Goal: Task Accomplishment & Management: Use online tool/utility

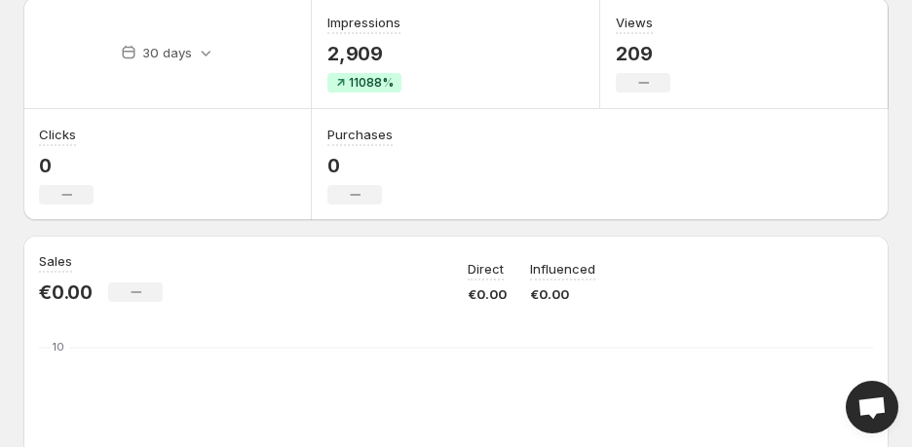
scroll to position [105, 0]
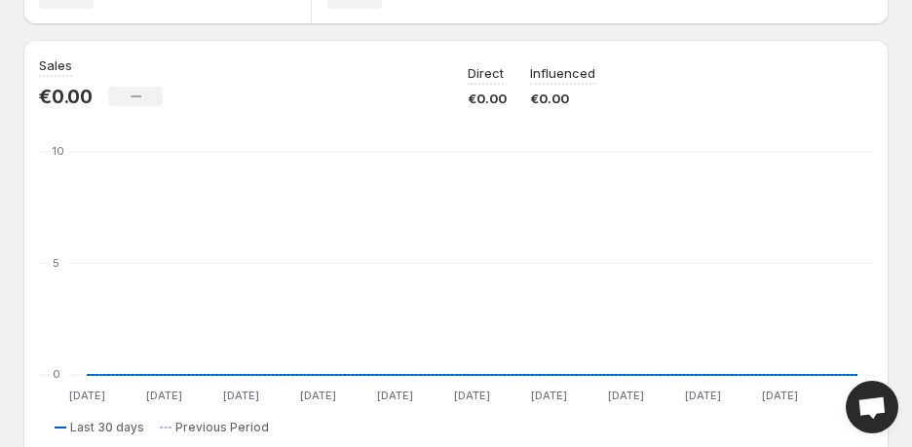
scroll to position [284, 0]
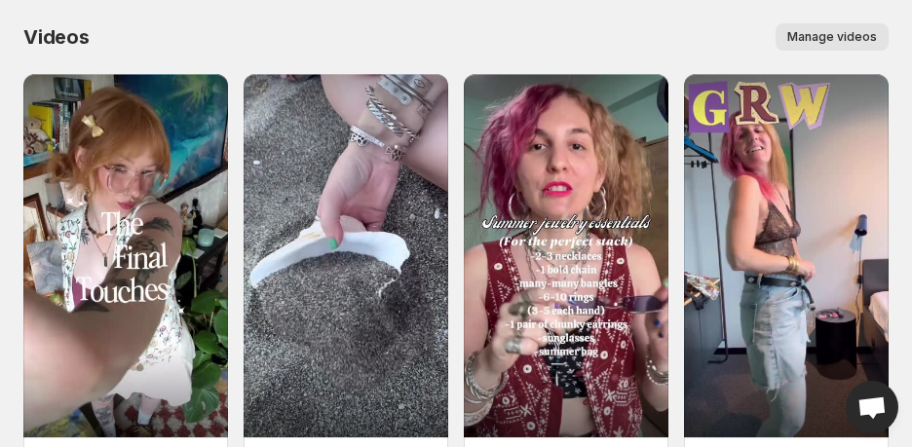
click at [853, 44] on span "Manage videos" at bounding box center [832, 37] width 90 height 16
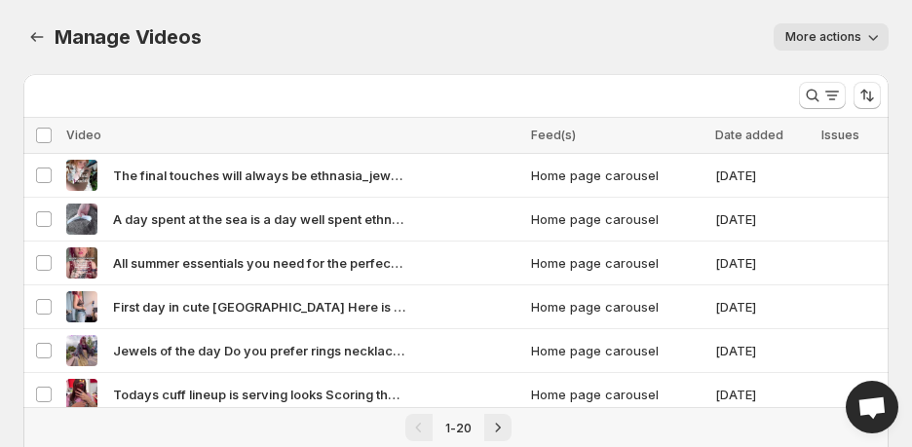
click at [824, 40] on span "More actions" at bounding box center [823, 37] width 76 height 16
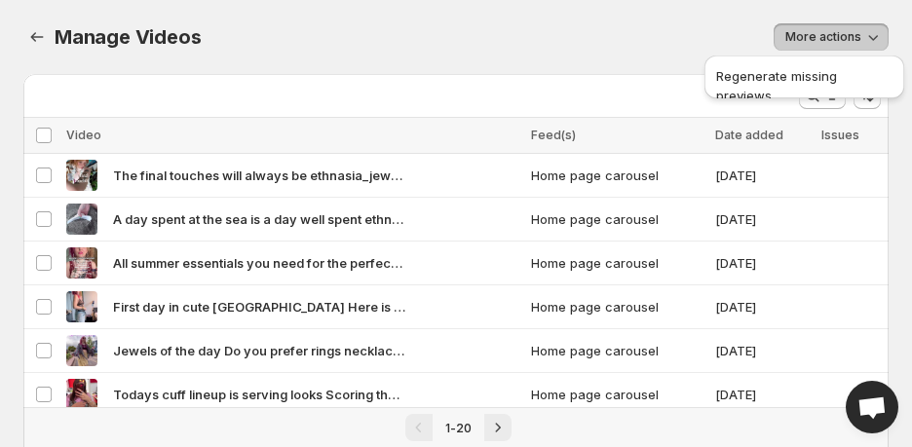
click at [824, 40] on span "More actions" at bounding box center [823, 37] width 76 height 16
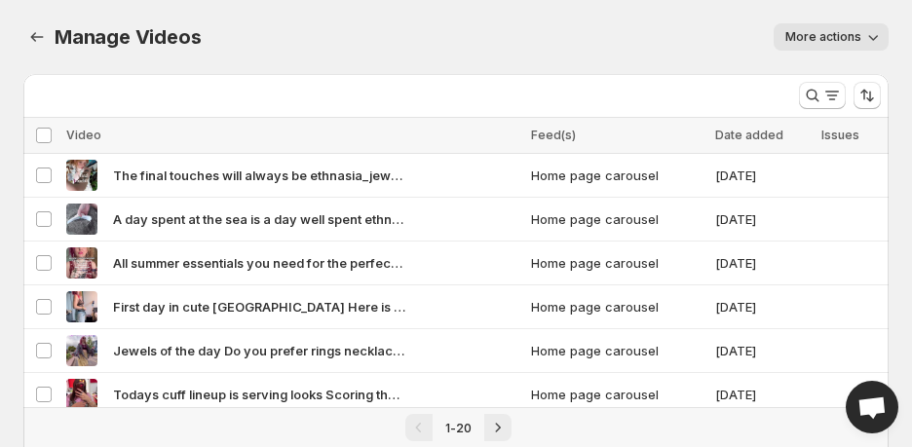
click at [635, 29] on div "More actions" at bounding box center [556, 36] width 665 height 27
click at [40, 29] on icon "Manage Videos" at bounding box center [36, 36] width 19 height 19
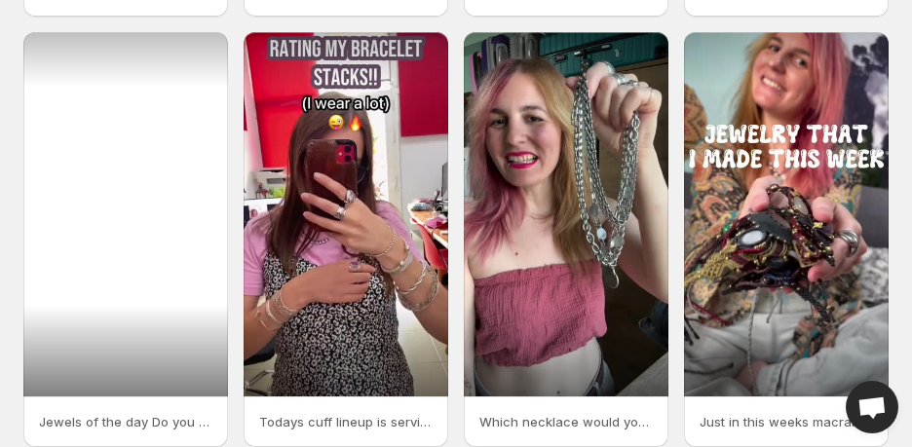
scroll to position [560, 0]
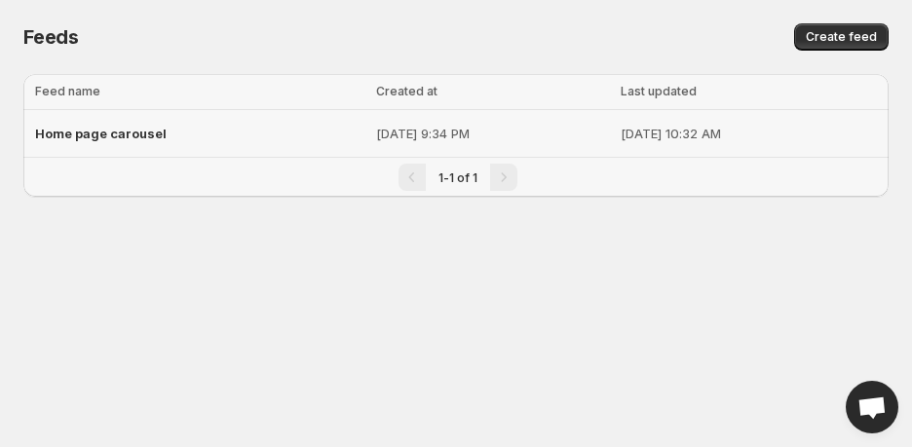
click at [118, 143] on div "Home page carousel" at bounding box center [199, 133] width 329 height 35
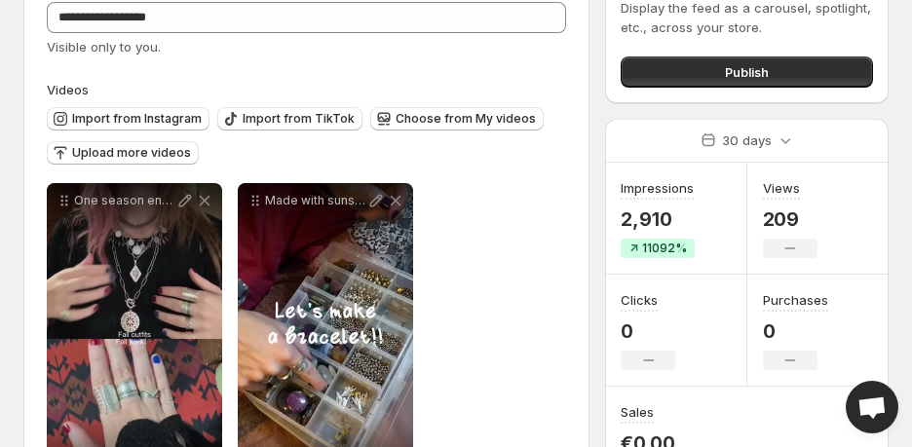
scroll to position [117, 0]
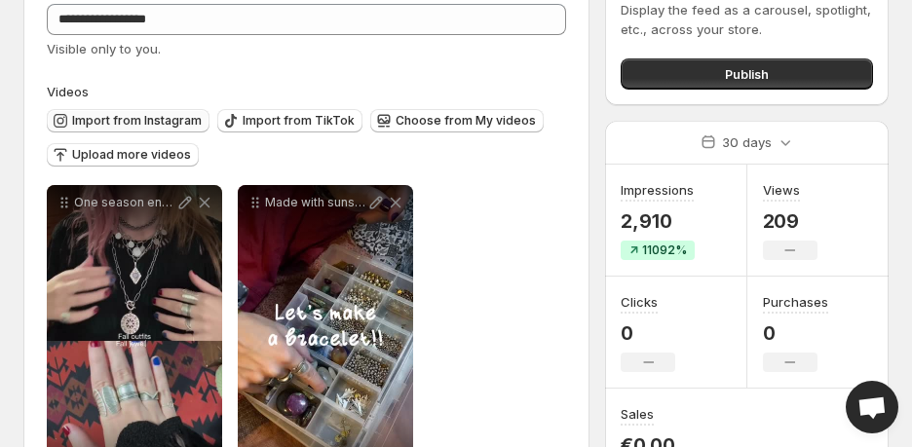
click at [181, 118] on span "Import from Instagram" at bounding box center [137, 121] width 130 height 16
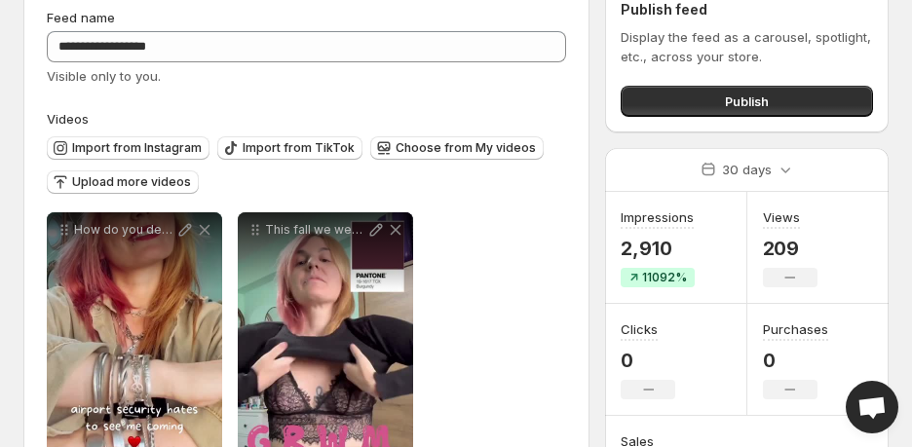
scroll to position [0, 0]
